Goal: Check status: Check status

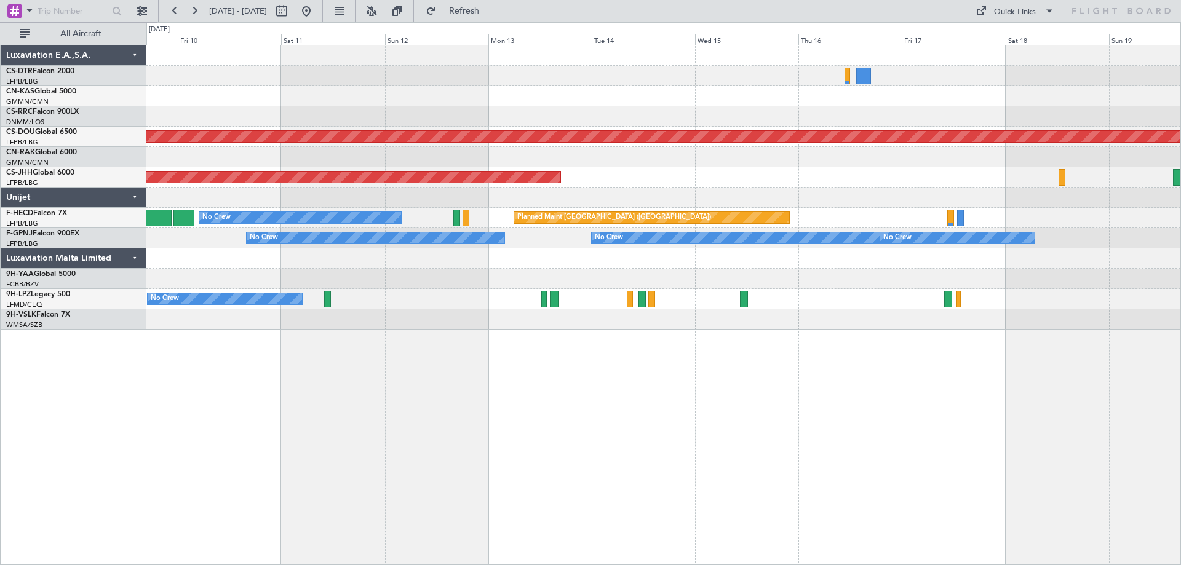
click at [344, 287] on div "Planned Maint Lagos (Murtala Muhammed) Planned Maint London (Biggin Hill) Plann…" at bounding box center [663, 188] width 1034 height 284
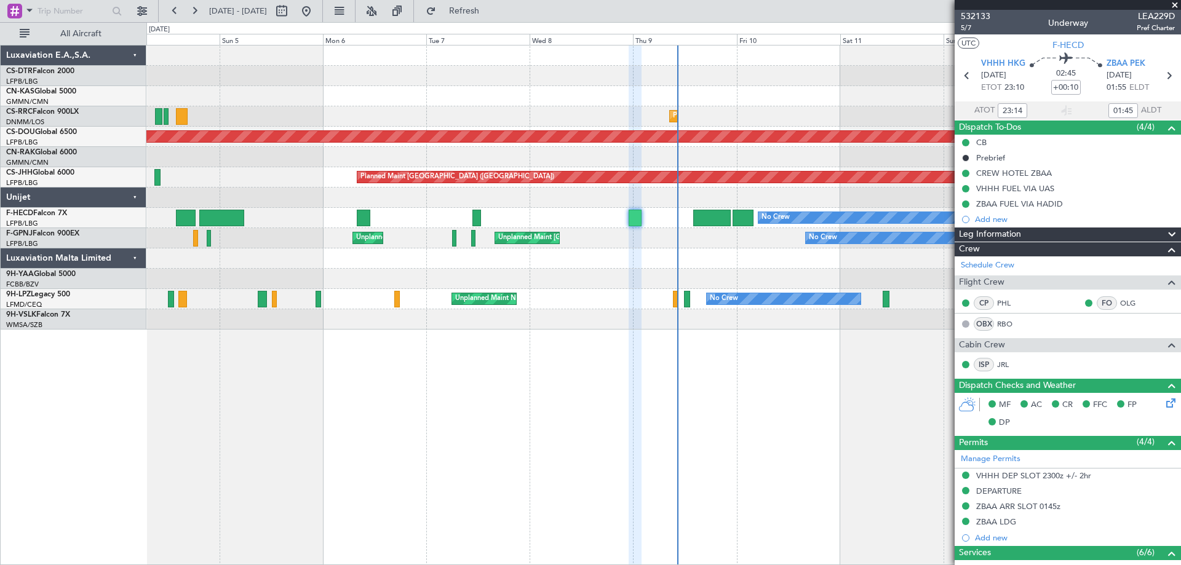
click at [506, 417] on div "Planned Maint Lagos (Murtala Muhammed) Planned Maint Lagos (Murtala Muhammed) P…" at bounding box center [663, 305] width 1034 height 520
click at [1179, 0] on span at bounding box center [1174, 5] width 12 height 11
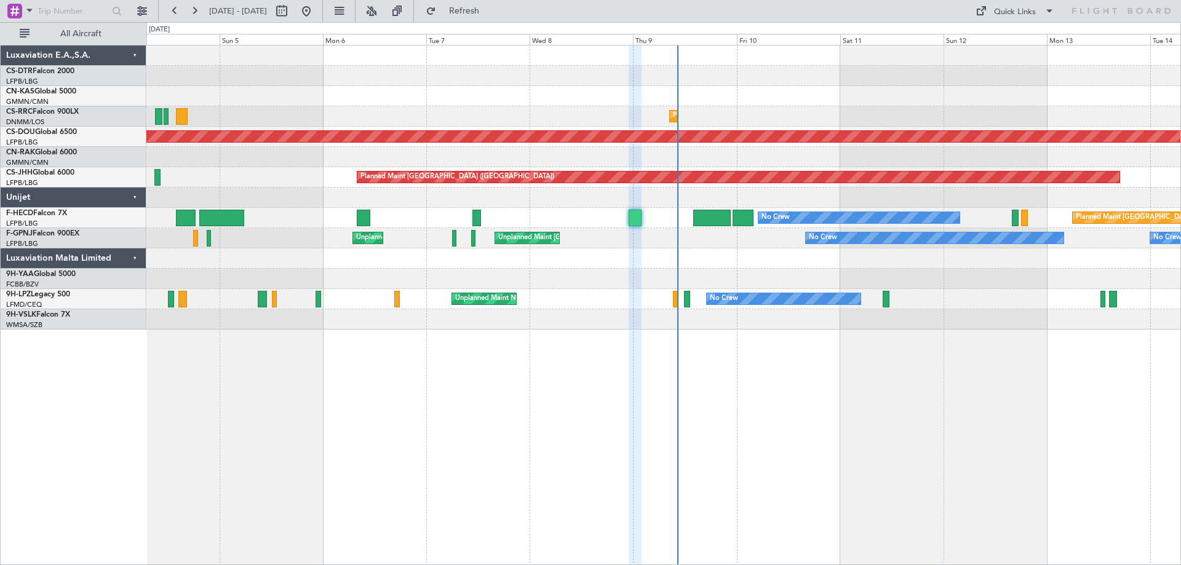
type input "0"
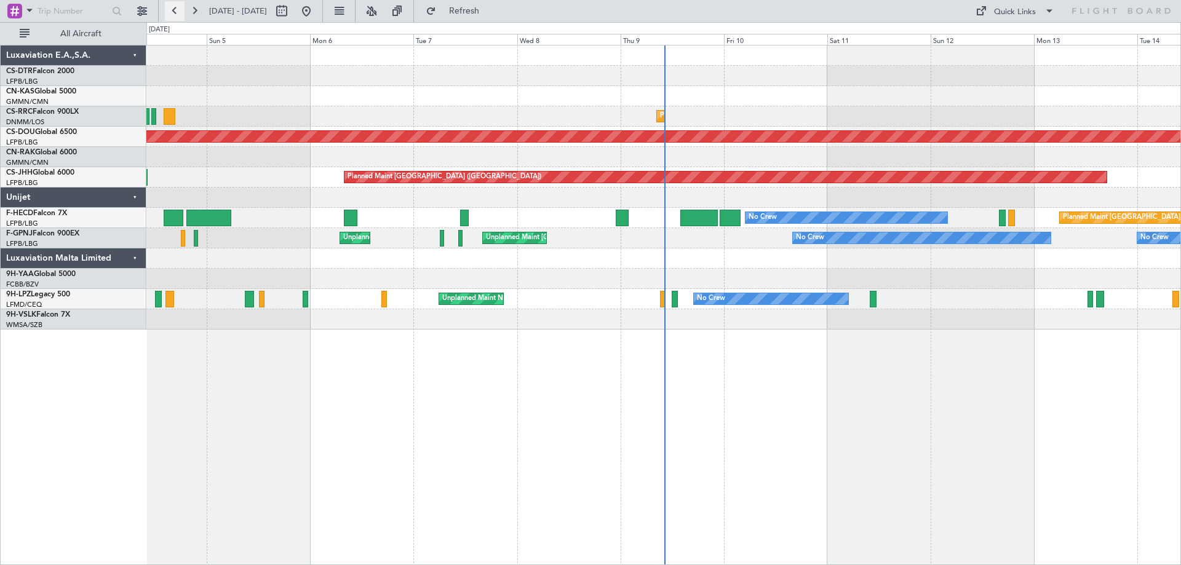
click at [172, 9] on button at bounding box center [175, 11] width 20 height 20
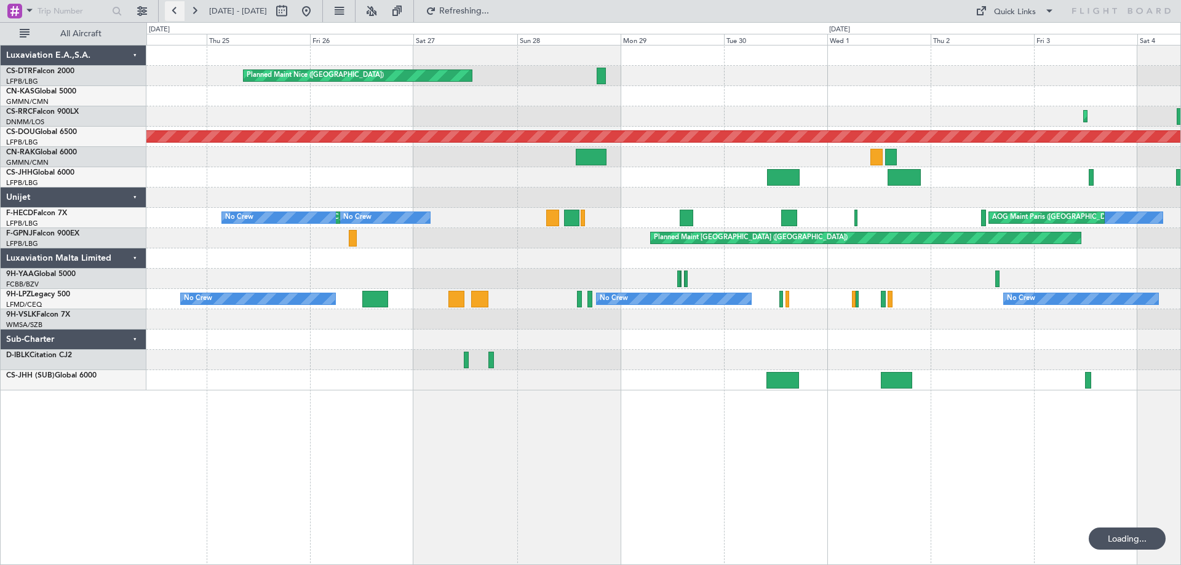
click at [172, 9] on button at bounding box center [175, 11] width 20 height 20
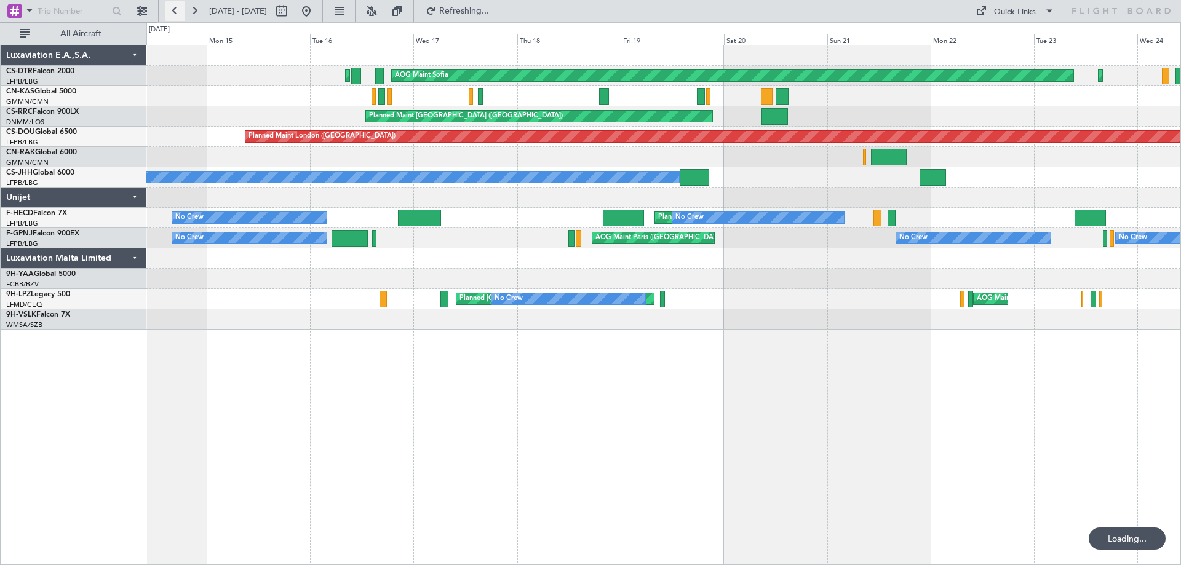
click at [172, 9] on button at bounding box center [175, 11] width 20 height 20
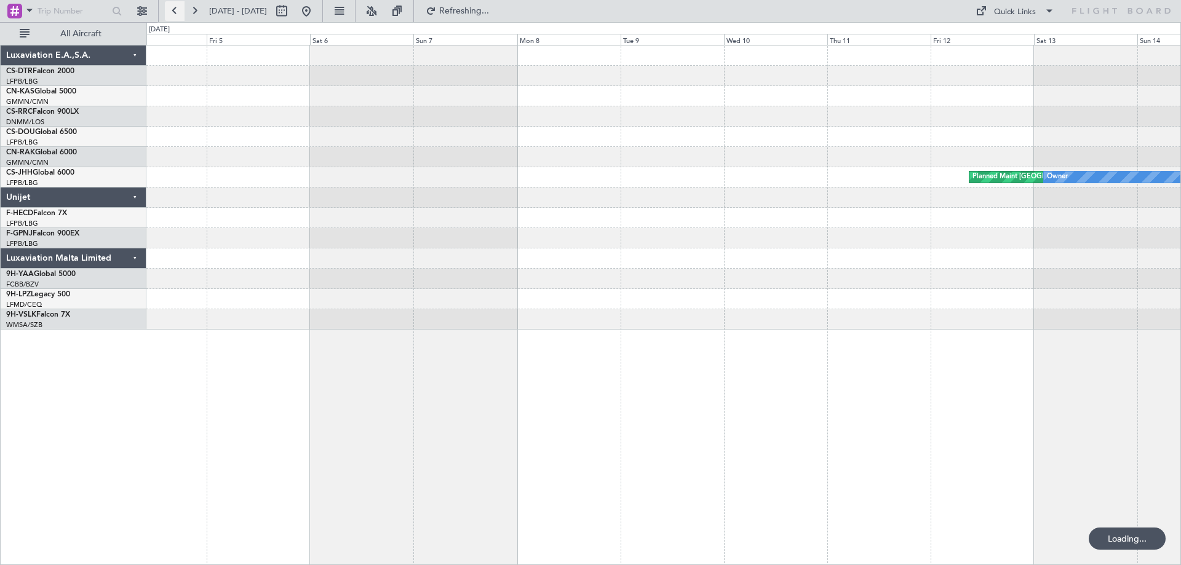
click at [172, 9] on button at bounding box center [175, 11] width 20 height 20
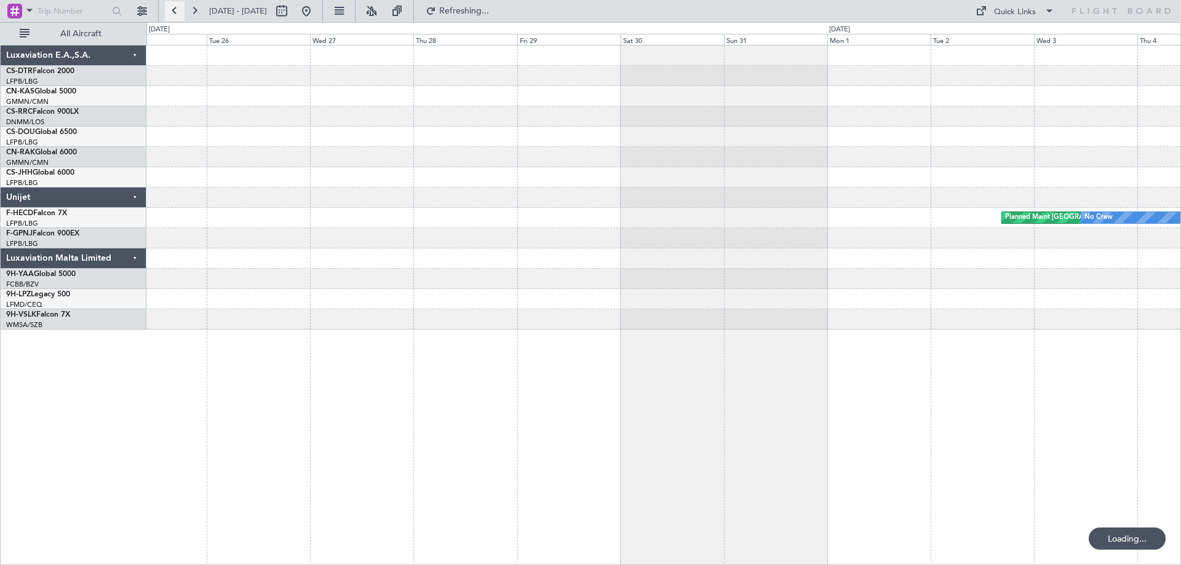
click at [172, 9] on button at bounding box center [175, 11] width 20 height 20
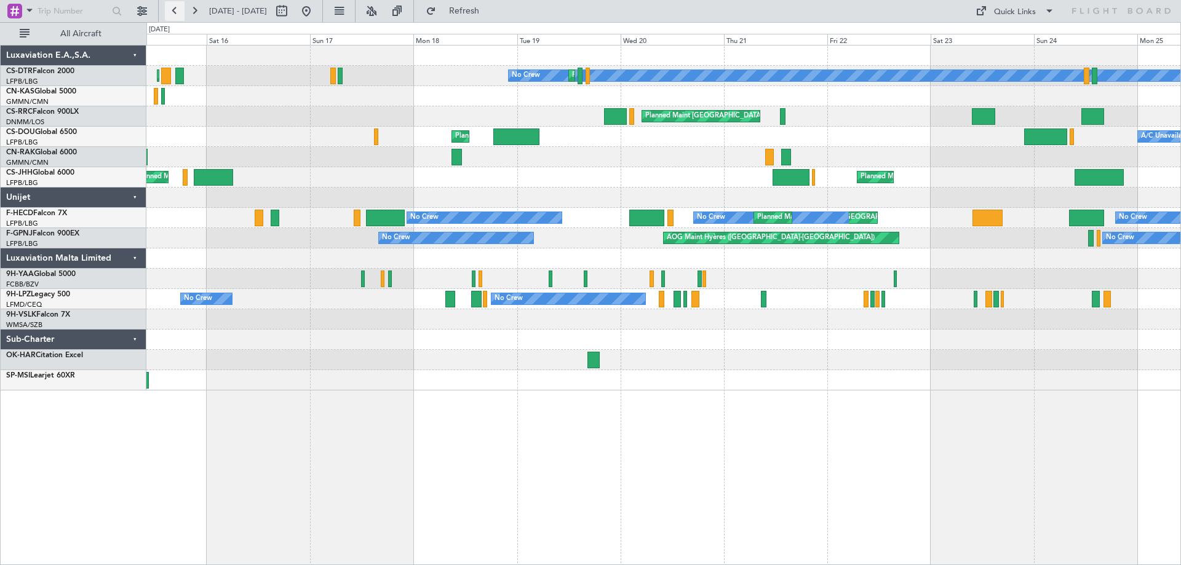
click at [172, 9] on button at bounding box center [175, 11] width 20 height 20
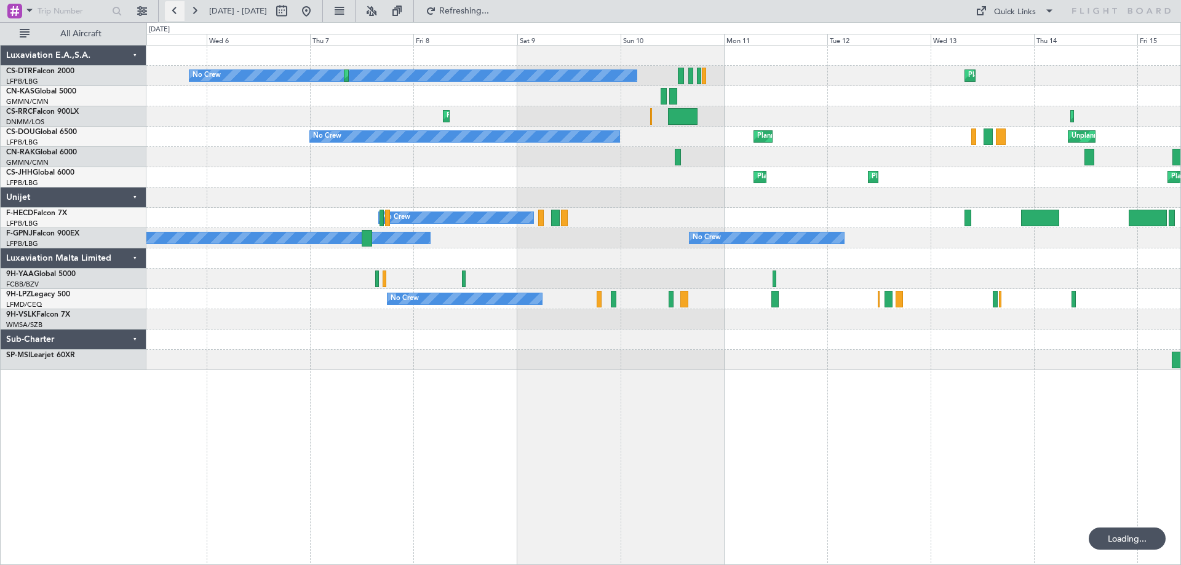
click at [172, 9] on button at bounding box center [175, 11] width 20 height 20
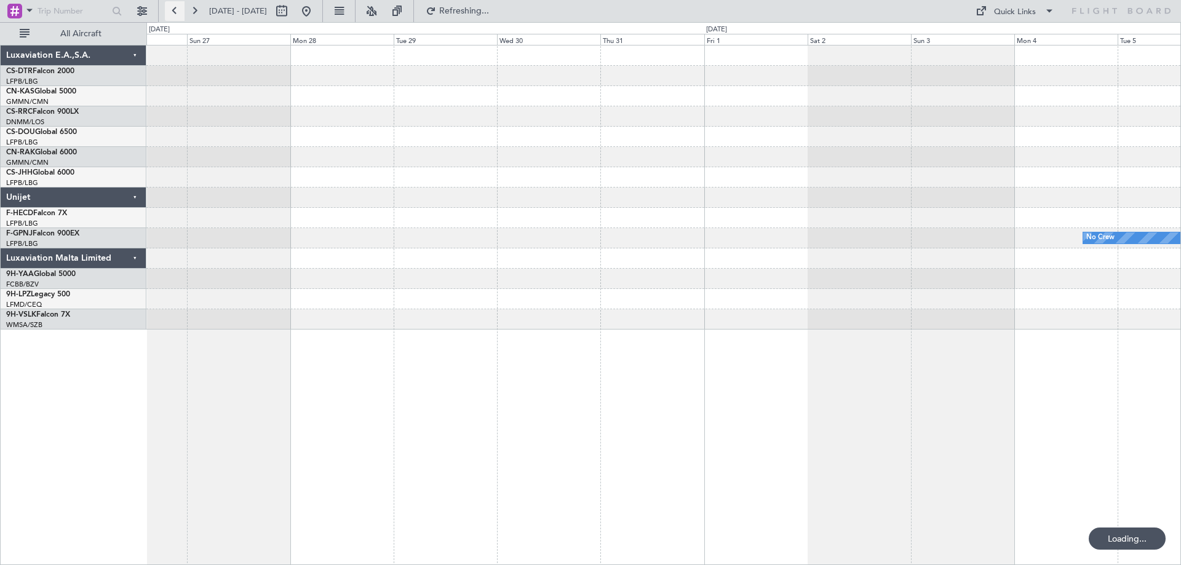
click at [172, 9] on button at bounding box center [175, 11] width 20 height 20
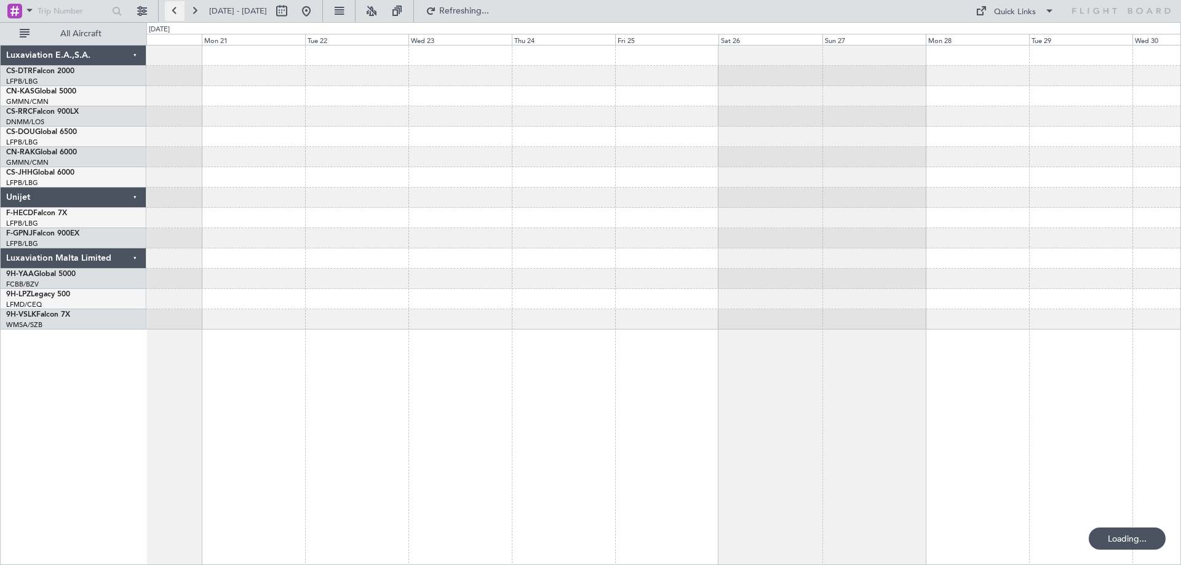
click at [172, 9] on button at bounding box center [175, 11] width 20 height 20
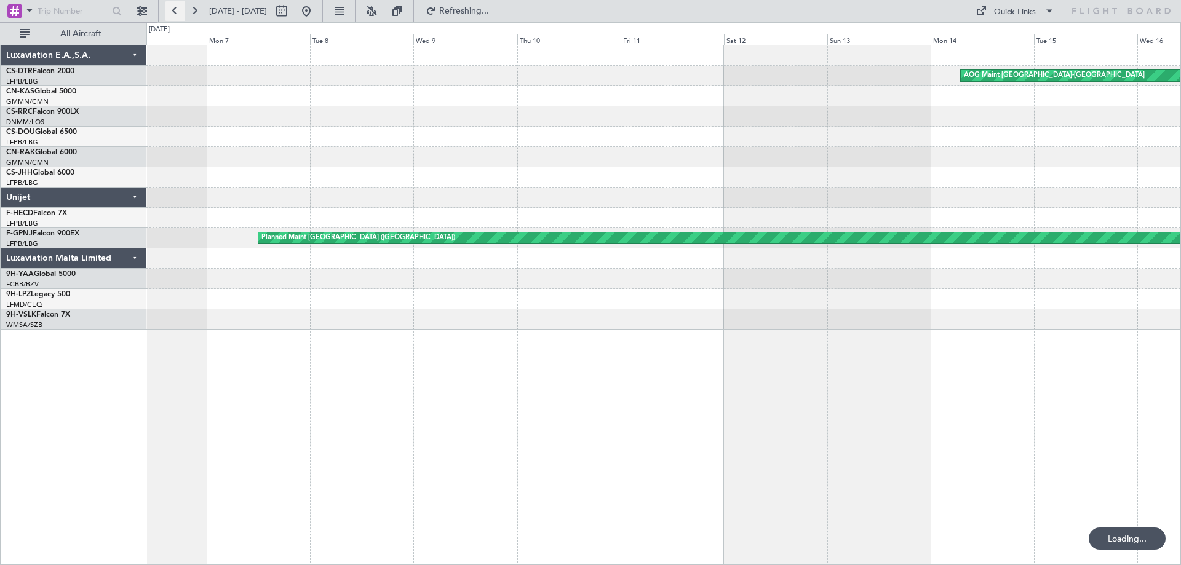
click at [172, 9] on button at bounding box center [175, 11] width 20 height 20
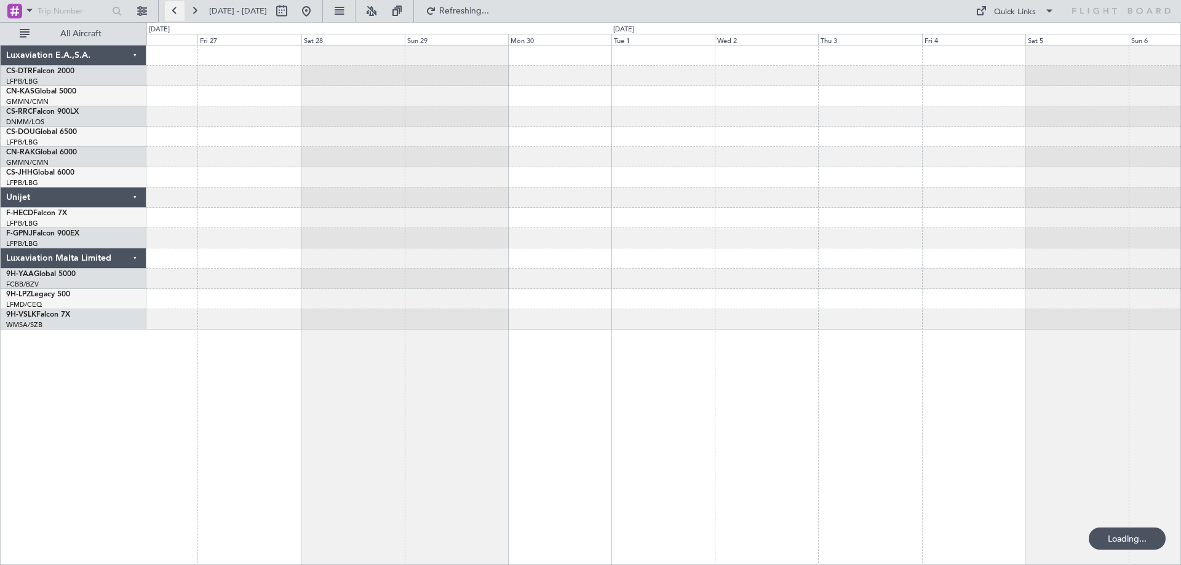
click at [172, 9] on button at bounding box center [175, 11] width 20 height 20
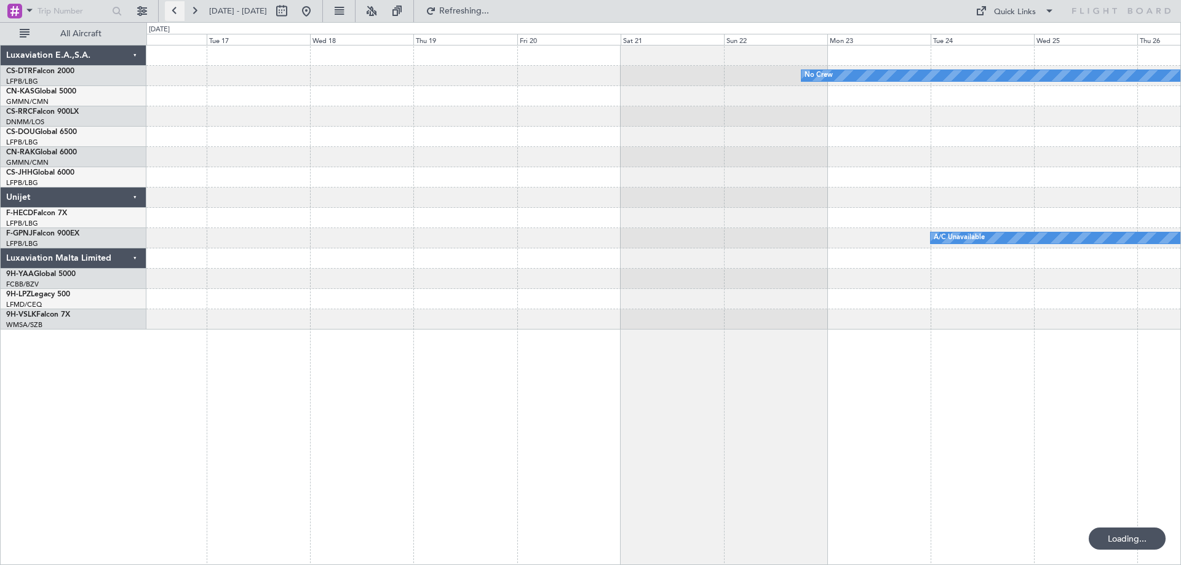
click at [172, 9] on button at bounding box center [175, 11] width 20 height 20
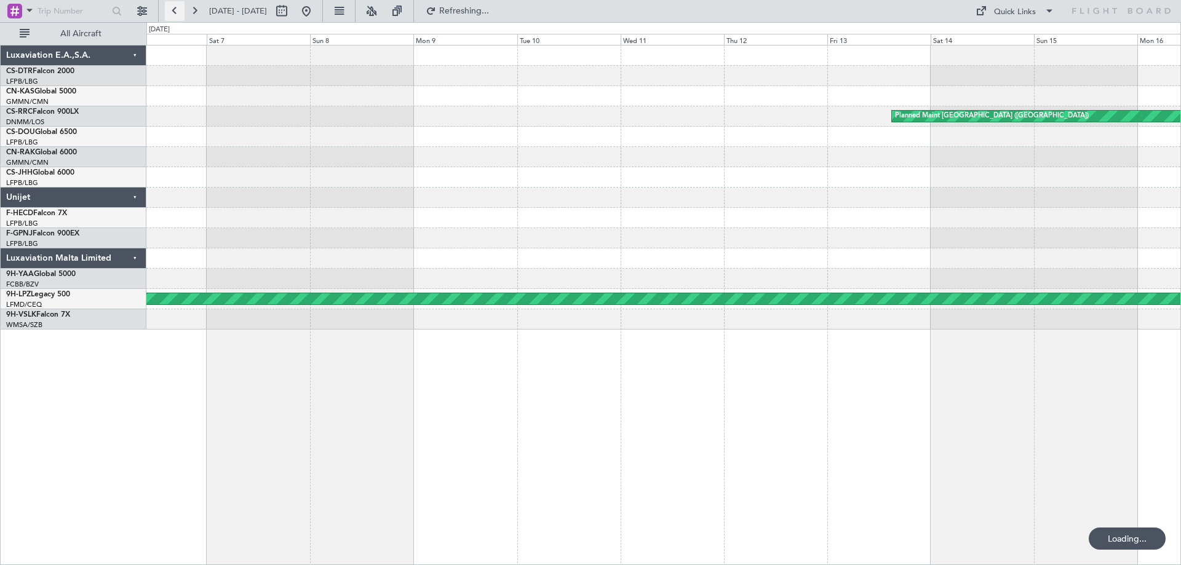
click at [172, 9] on button at bounding box center [175, 11] width 20 height 20
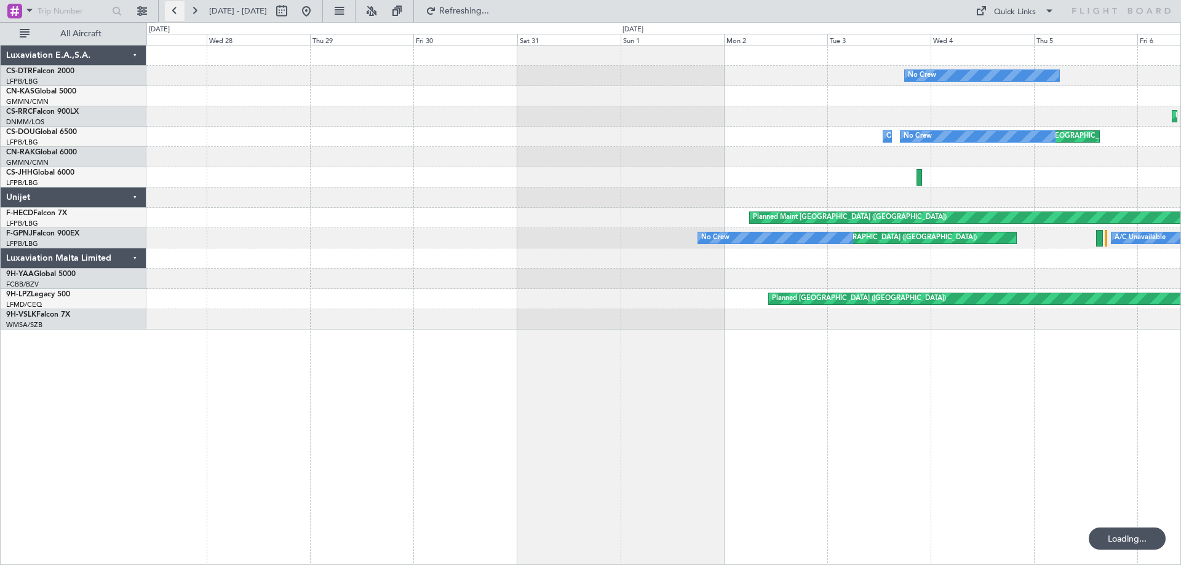
click at [172, 9] on button at bounding box center [175, 11] width 20 height 20
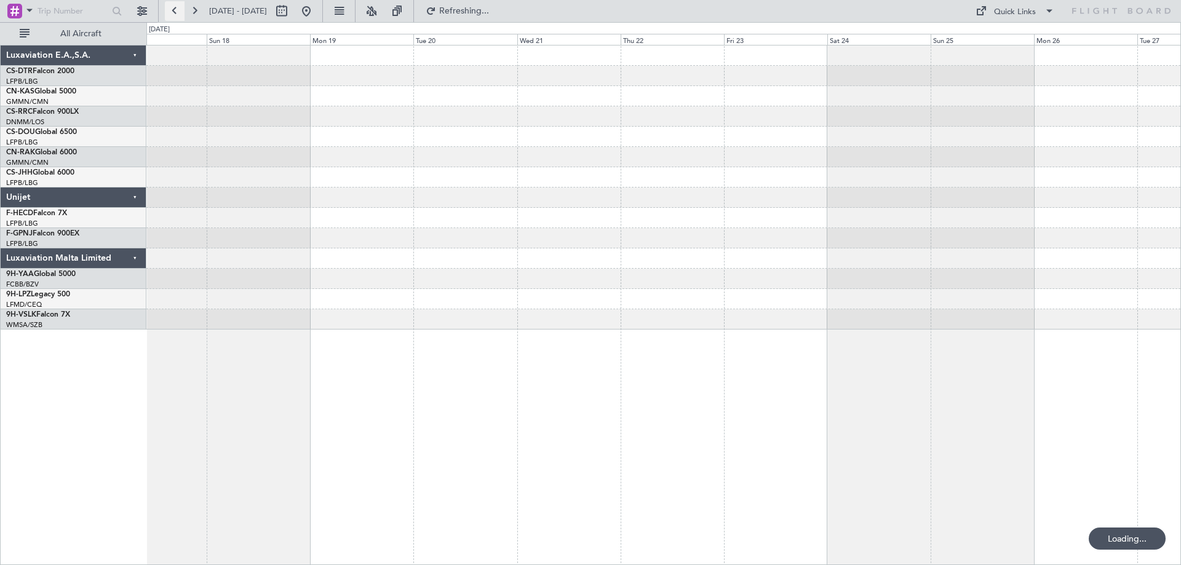
click at [172, 9] on button at bounding box center [175, 11] width 20 height 20
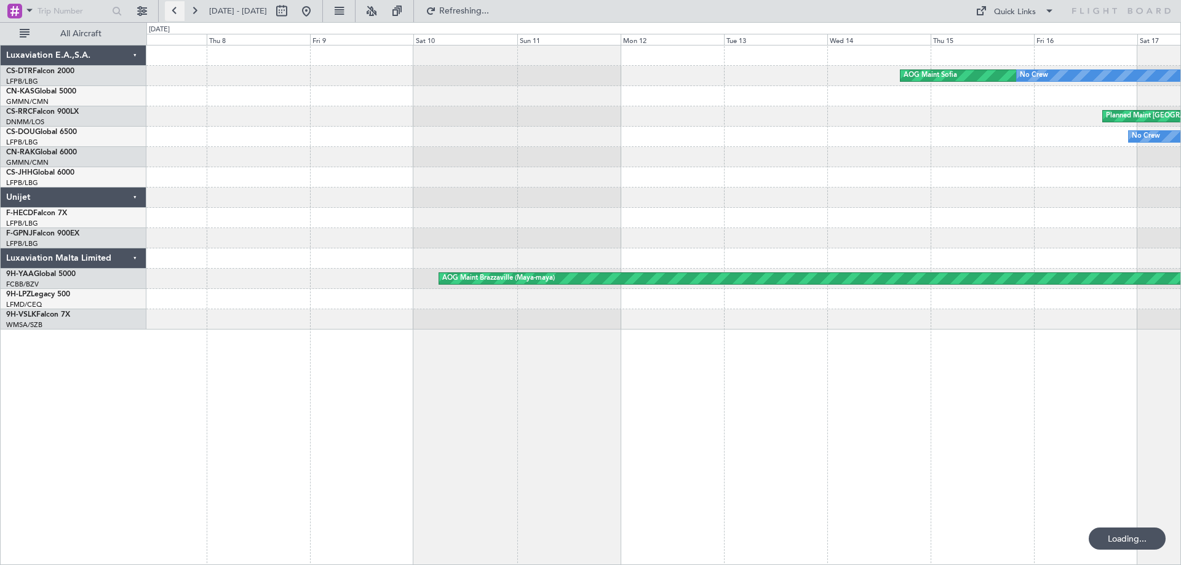
click at [172, 9] on button at bounding box center [175, 11] width 20 height 20
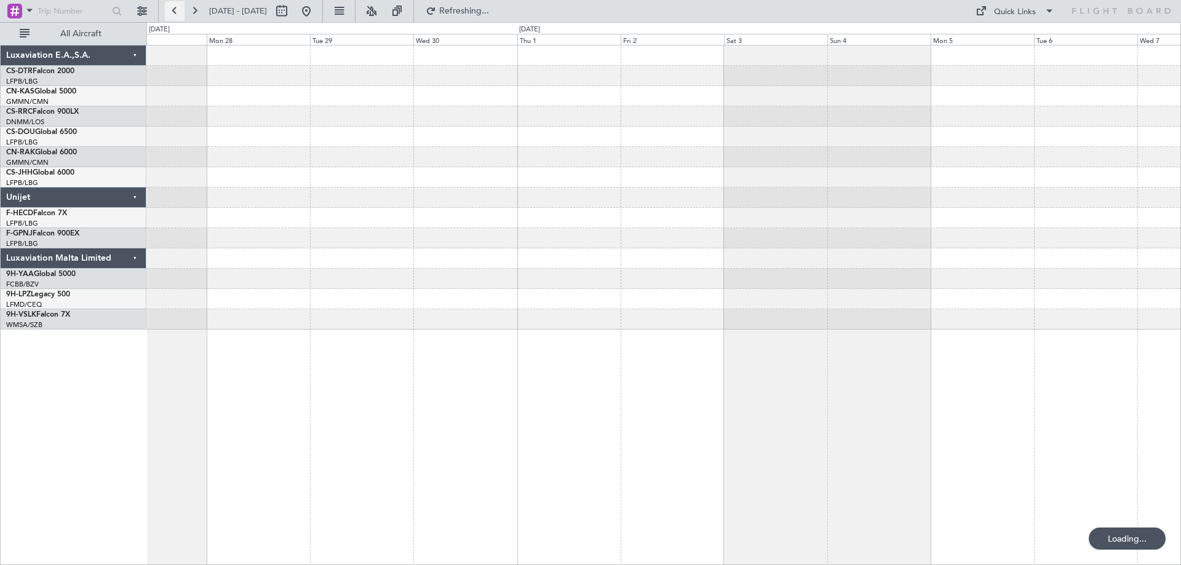
click at [172, 9] on button at bounding box center [175, 11] width 20 height 20
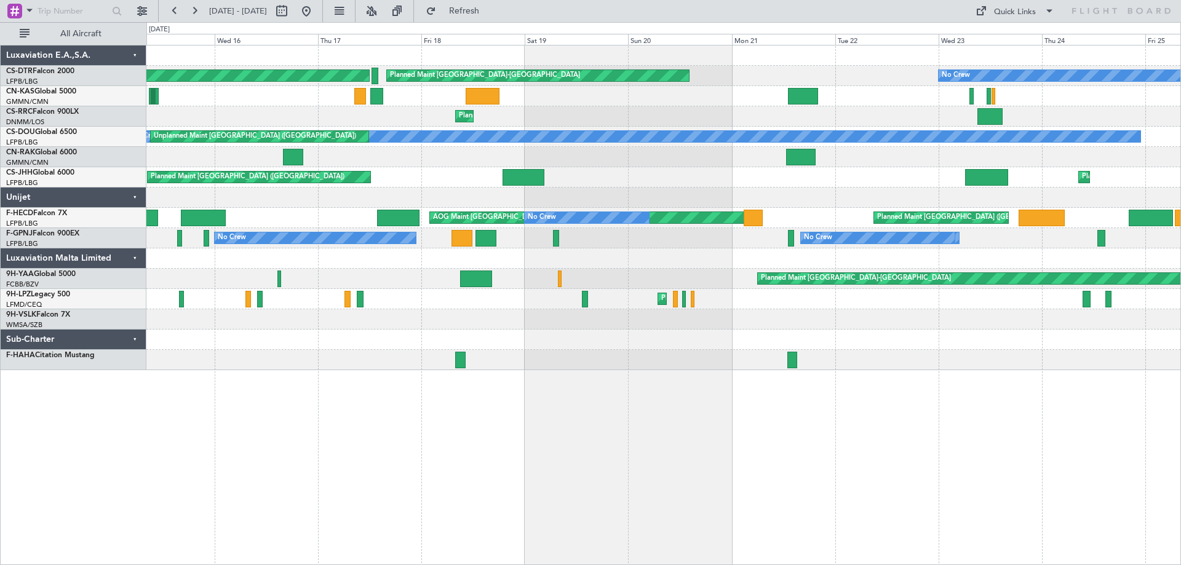
click at [776, 131] on div "Planned Maint Basel-Mulhouse Planned Maint Basel-Mulhouse No Crew Planned Maint…" at bounding box center [663, 208] width 1034 height 325
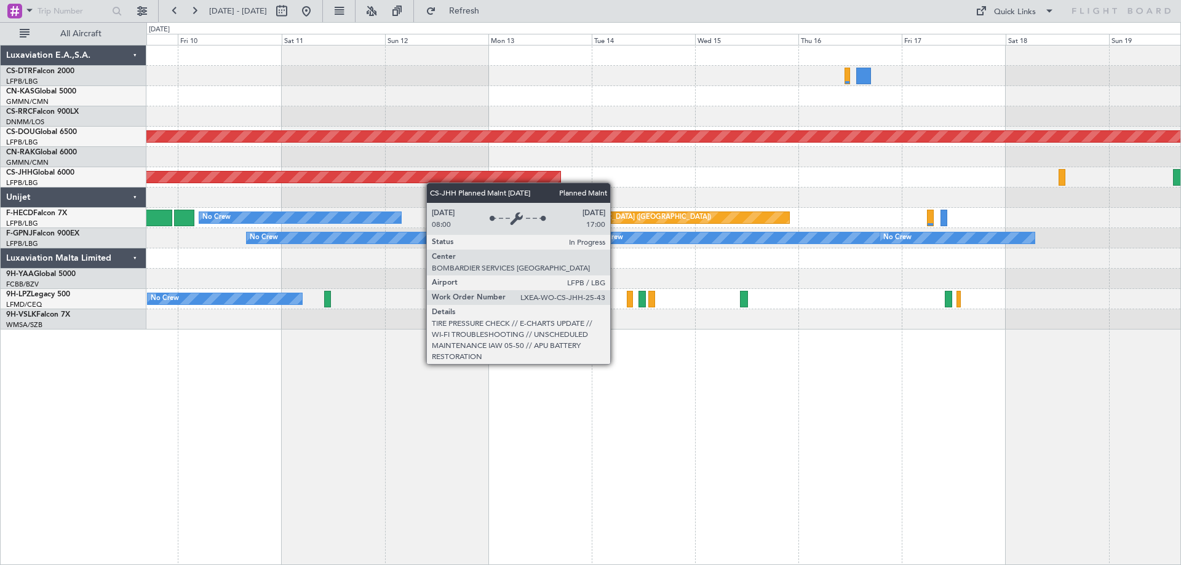
click at [417, 181] on div "Planned Maint [GEOGRAPHIC_DATA] ([GEOGRAPHIC_DATA])" at bounding box center [663, 177] width 1034 height 20
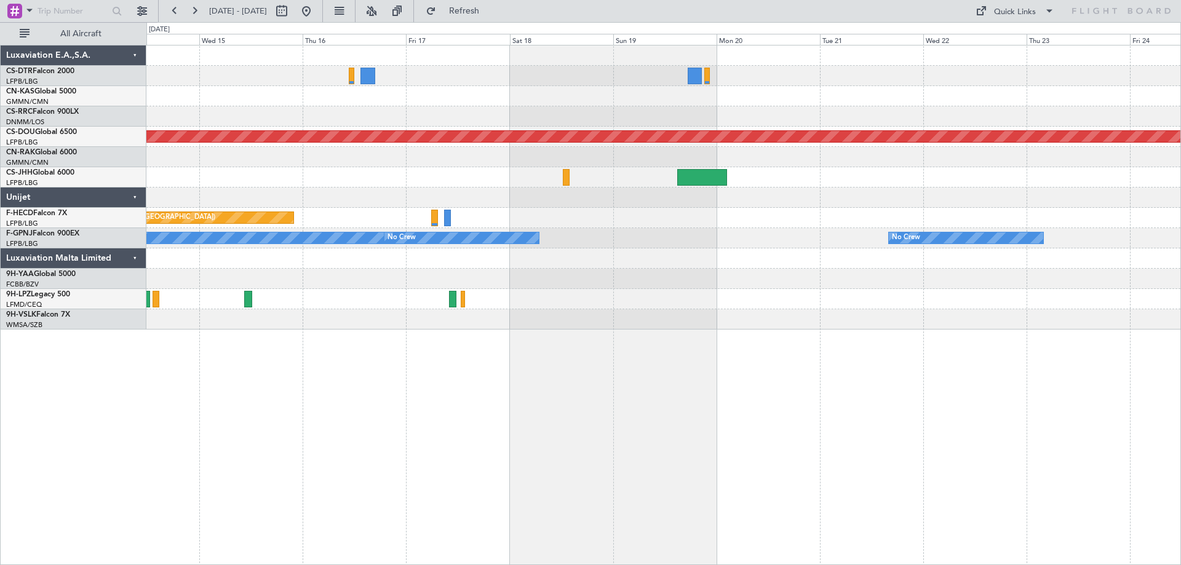
click at [452, 212] on div "Planned Maint [GEOGRAPHIC_DATA] ([GEOGRAPHIC_DATA]) No Crew" at bounding box center [663, 218] width 1034 height 20
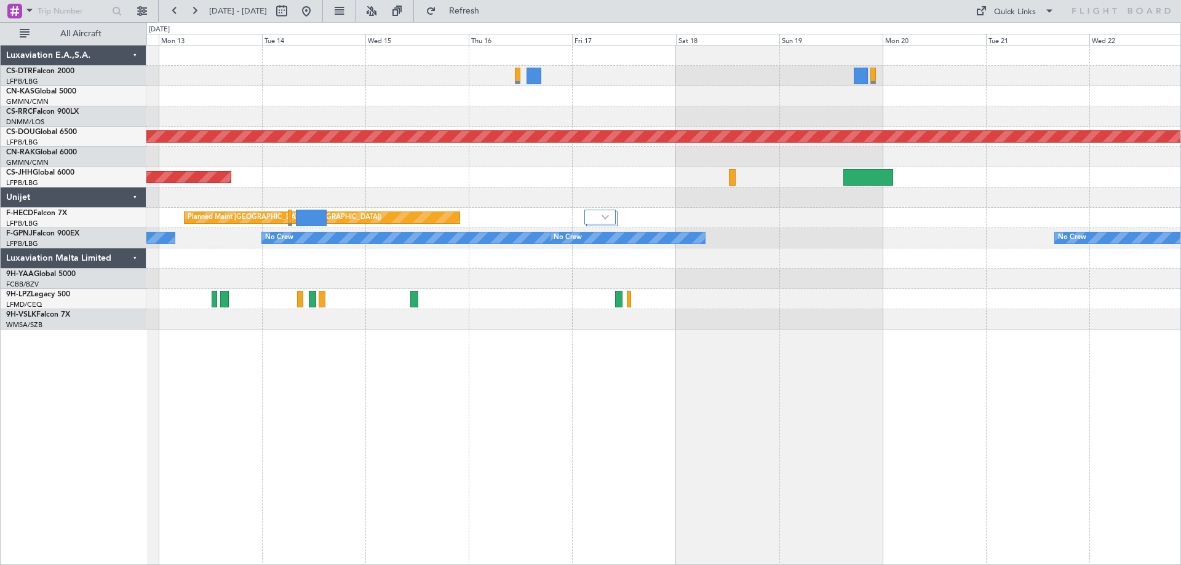
click at [679, 260] on div at bounding box center [663, 258] width 1034 height 20
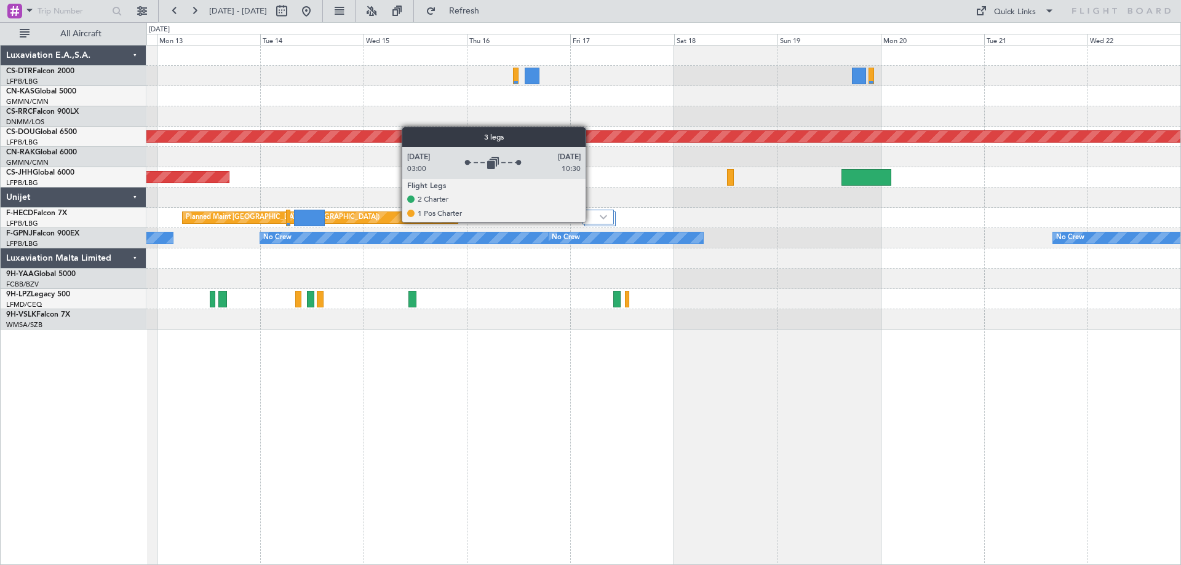
click at [591, 221] on div at bounding box center [597, 217] width 31 height 15
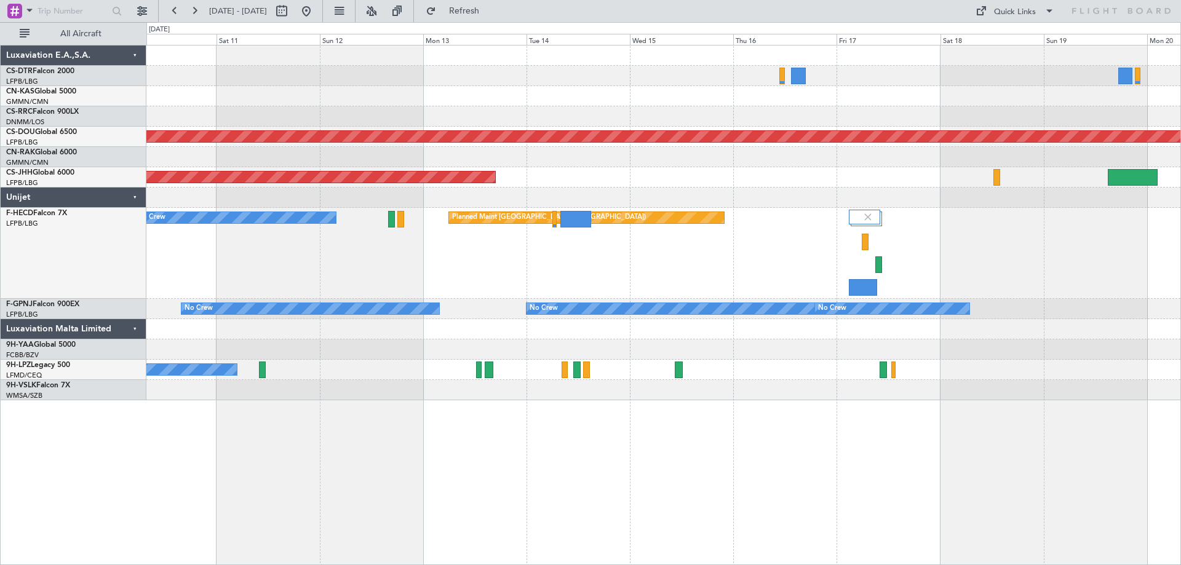
click at [795, 344] on div "Planned Maint Lagos (Murtala Muhammed) Planned Maint London (Biggin Hill) Plann…" at bounding box center [663, 223] width 1034 height 355
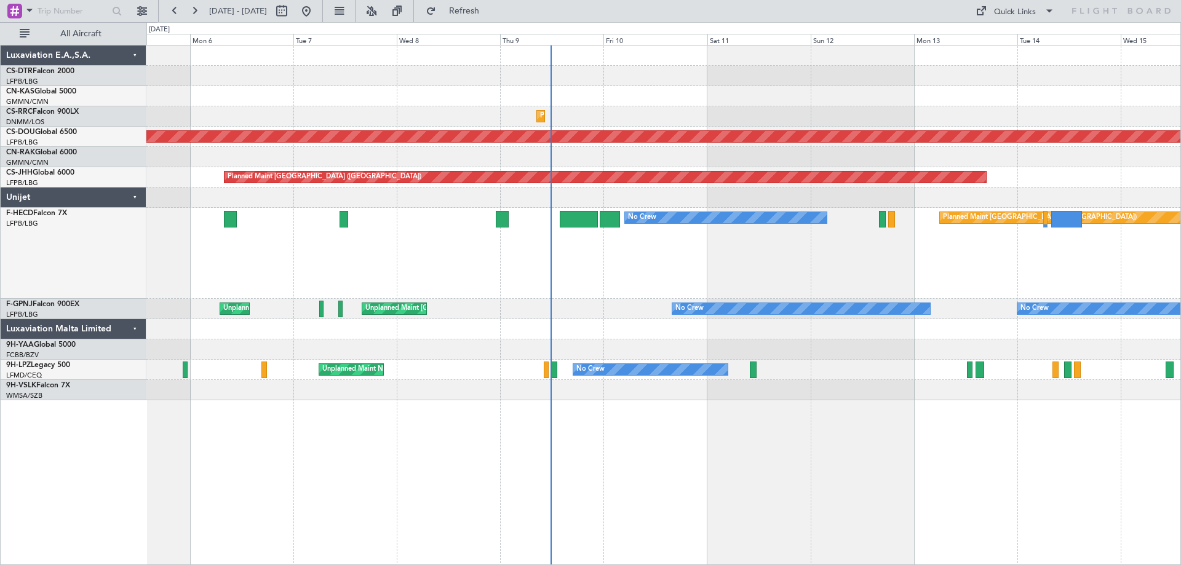
click at [801, 283] on div "Planned Maint Paris (Le Bourget) No Crew No Crew AOG Maint Paris (Le Bourget)" at bounding box center [663, 253] width 1034 height 91
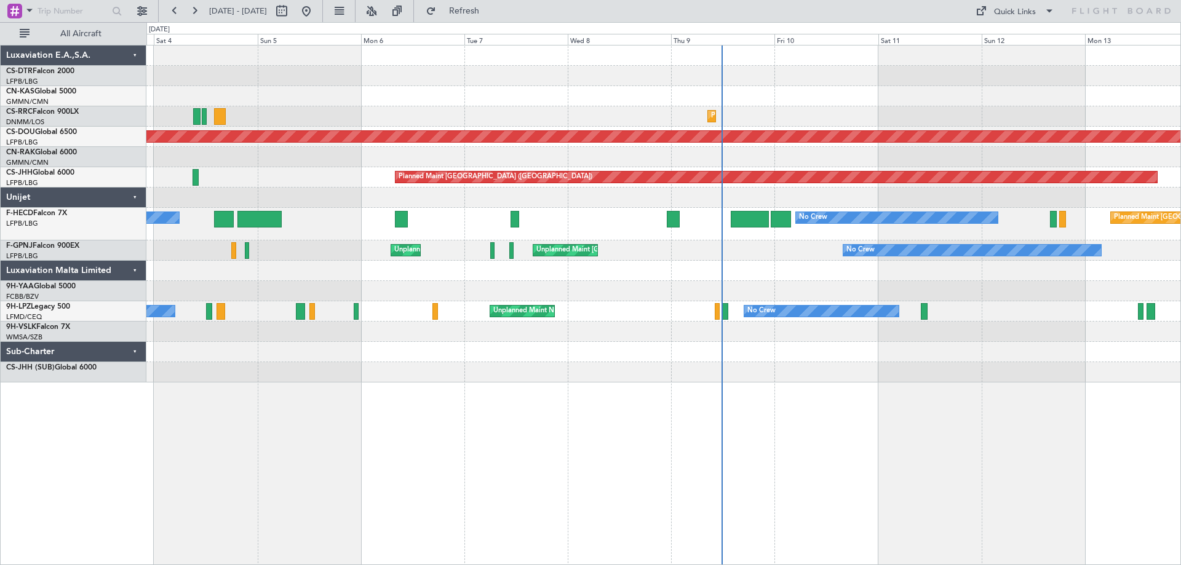
click at [591, 280] on div at bounding box center [663, 271] width 1034 height 20
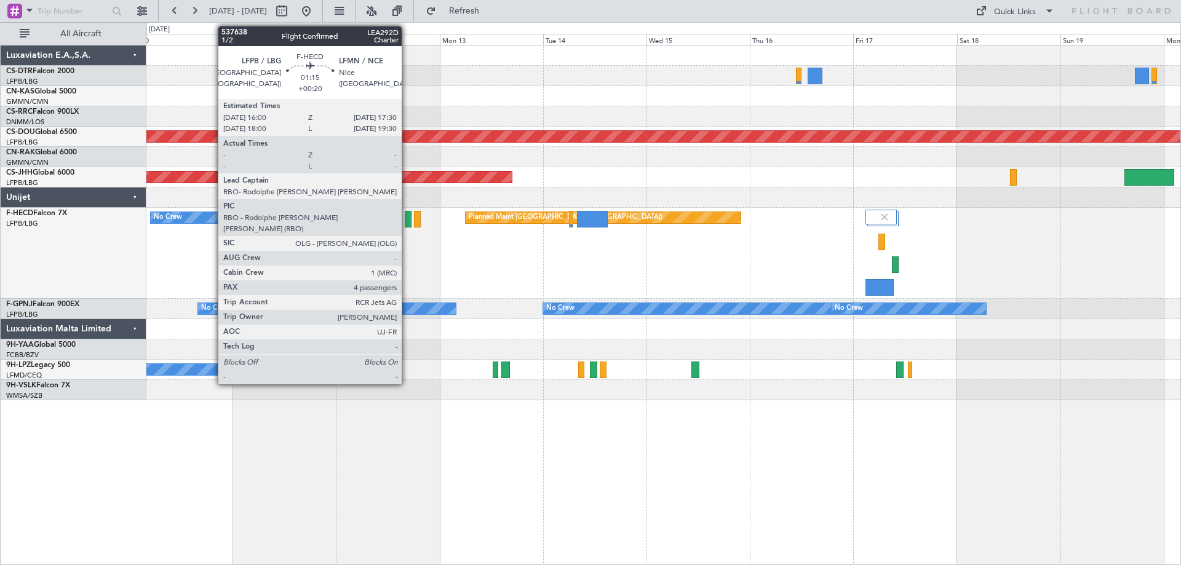
click at [407, 223] on div at bounding box center [408, 219] width 7 height 17
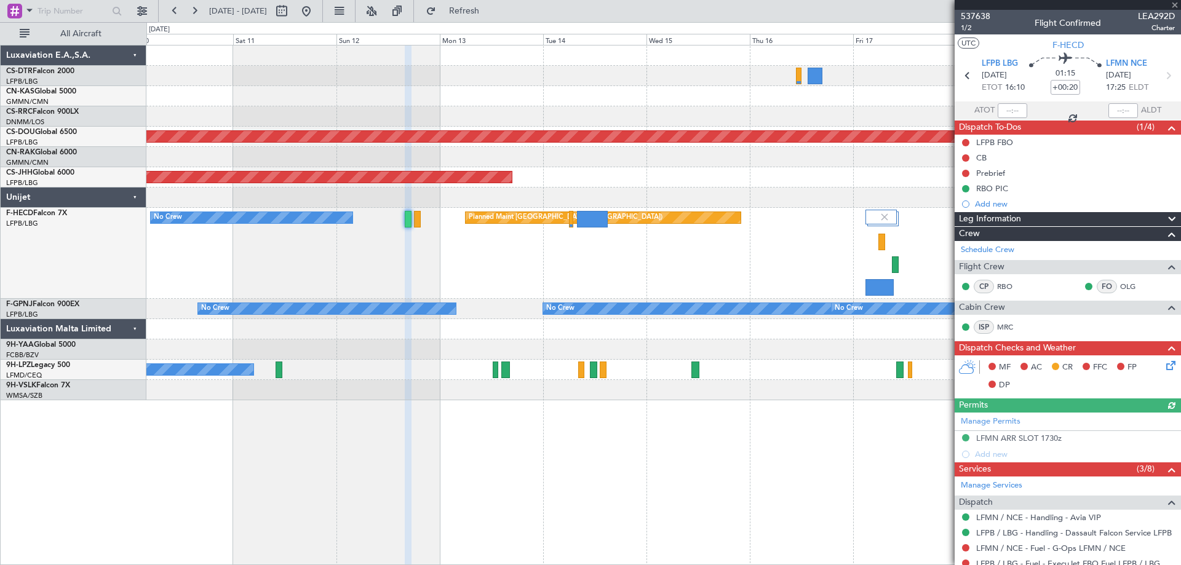
scroll to position [304, 0]
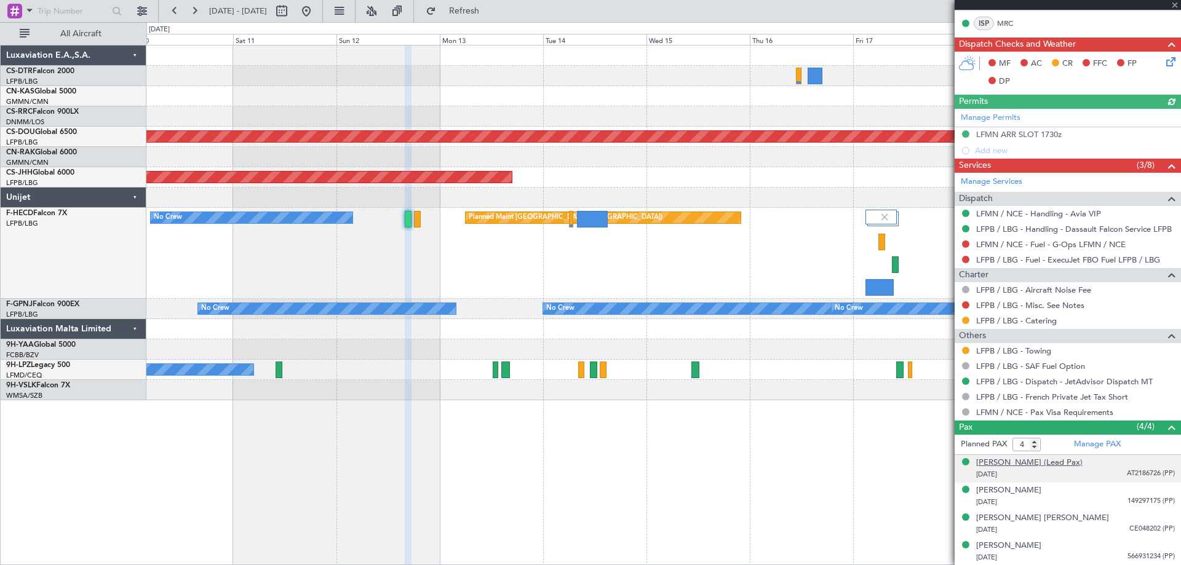
click at [1033, 465] on div "Philip Niarchos (Lead Pax)" at bounding box center [1029, 463] width 106 height 12
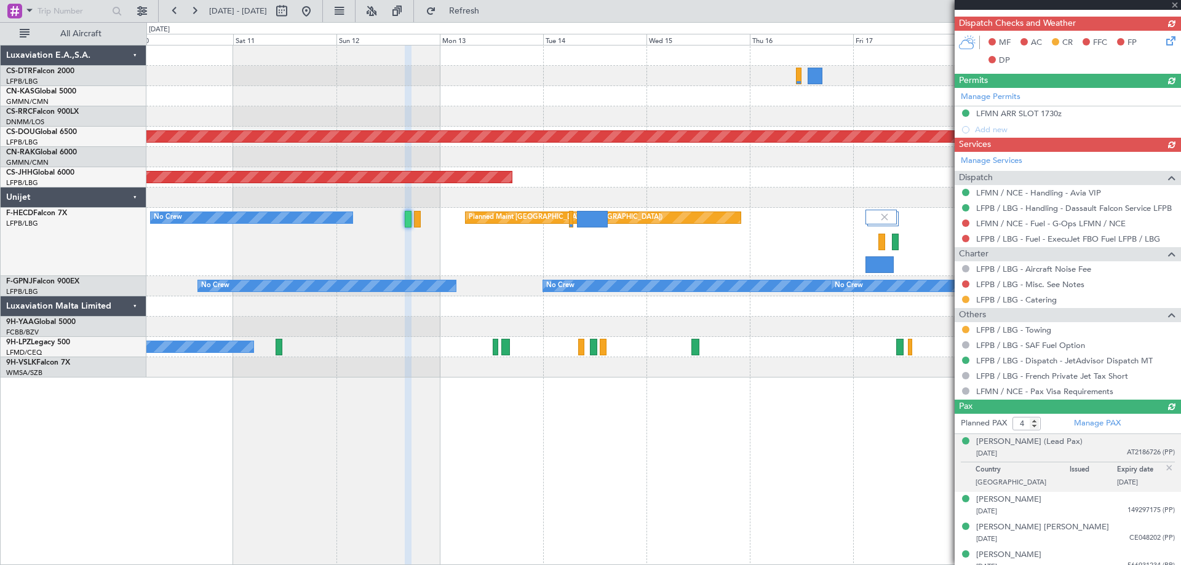
scroll to position [334, 0]
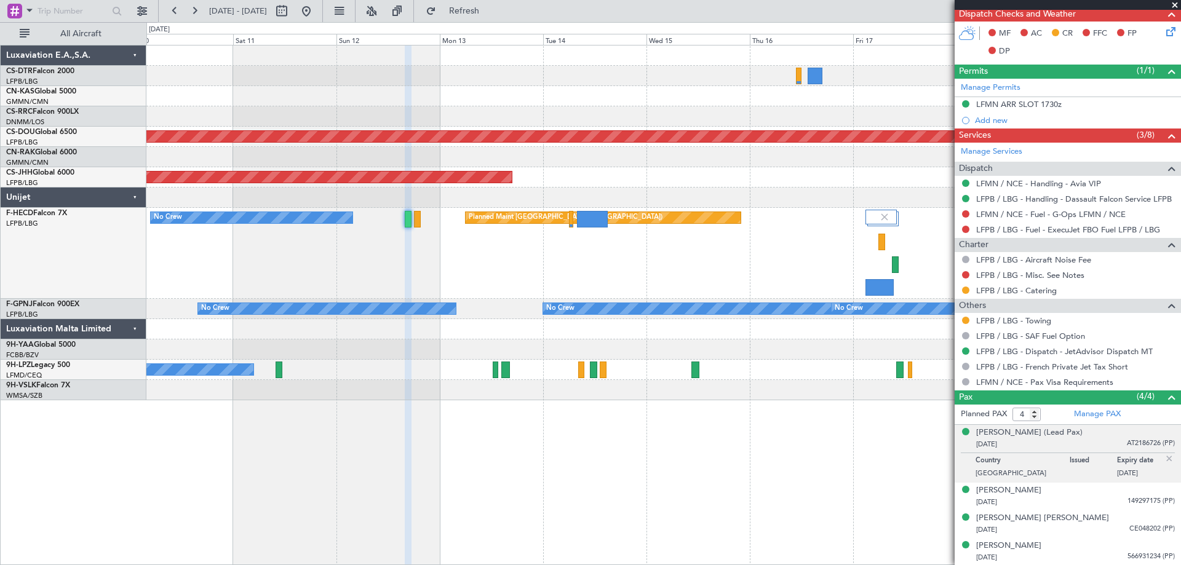
drag, startPoint x: 1177, startPoint y: 5, endPoint x: 1128, endPoint y: 55, distance: 70.5
click at [1178, 5] on span at bounding box center [1174, 5] width 12 height 11
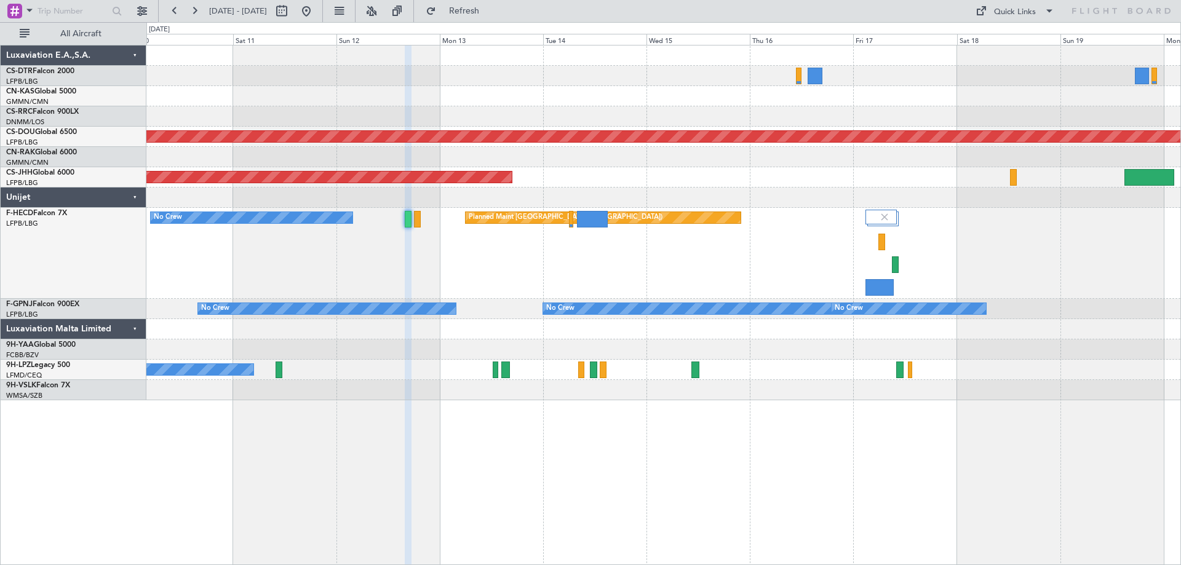
type input "0"
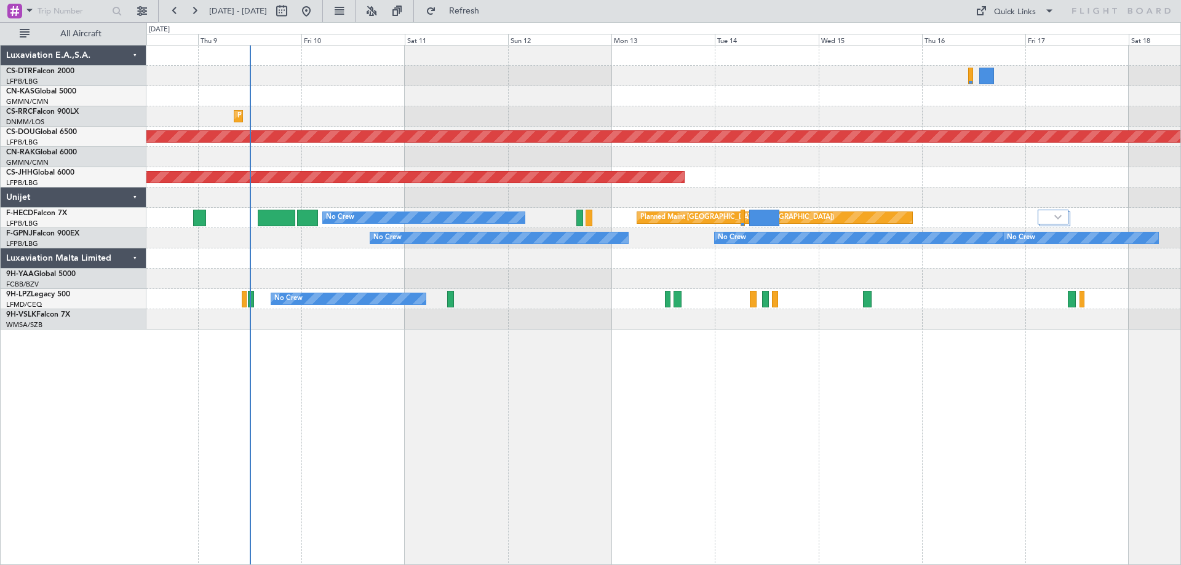
click at [622, 317] on div "Planned Maint Lagos ([PERSON_NAME]) Planned Maint [GEOGRAPHIC_DATA] ([GEOGRAPHI…" at bounding box center [663, 188] width 1034 height 284
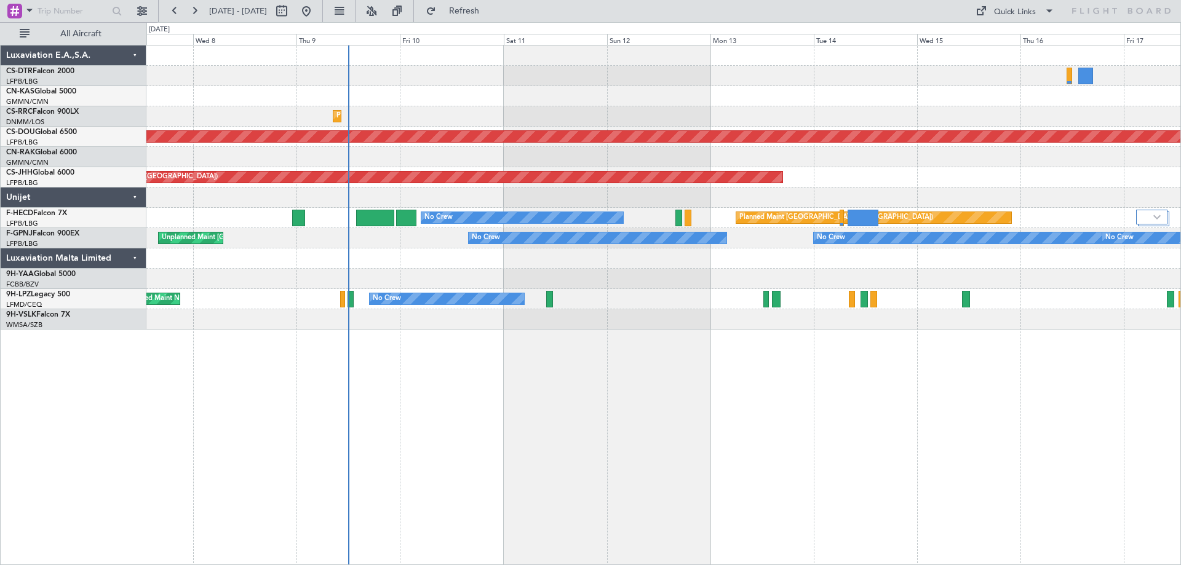
click at [683, 284] on div at bounding box center [663, 279] width 1034 height 20
